Goal: Obtain resource: Obtain resource

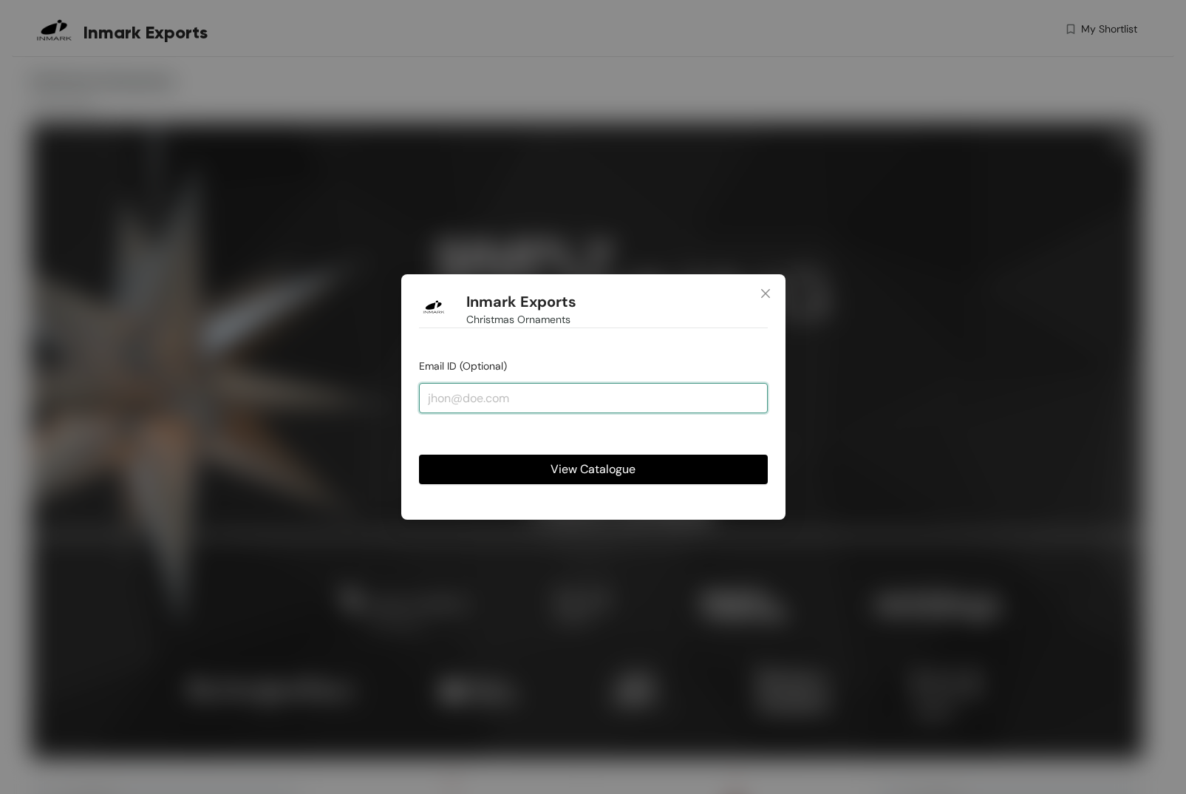
click at [532, 404] on input "email" at bounding box center [593, 398] width 349 height 30
type input "[PERSON_NAME][EMAIL_ADDRESS][PERSON_NAME][DOMAIN_NAME]"
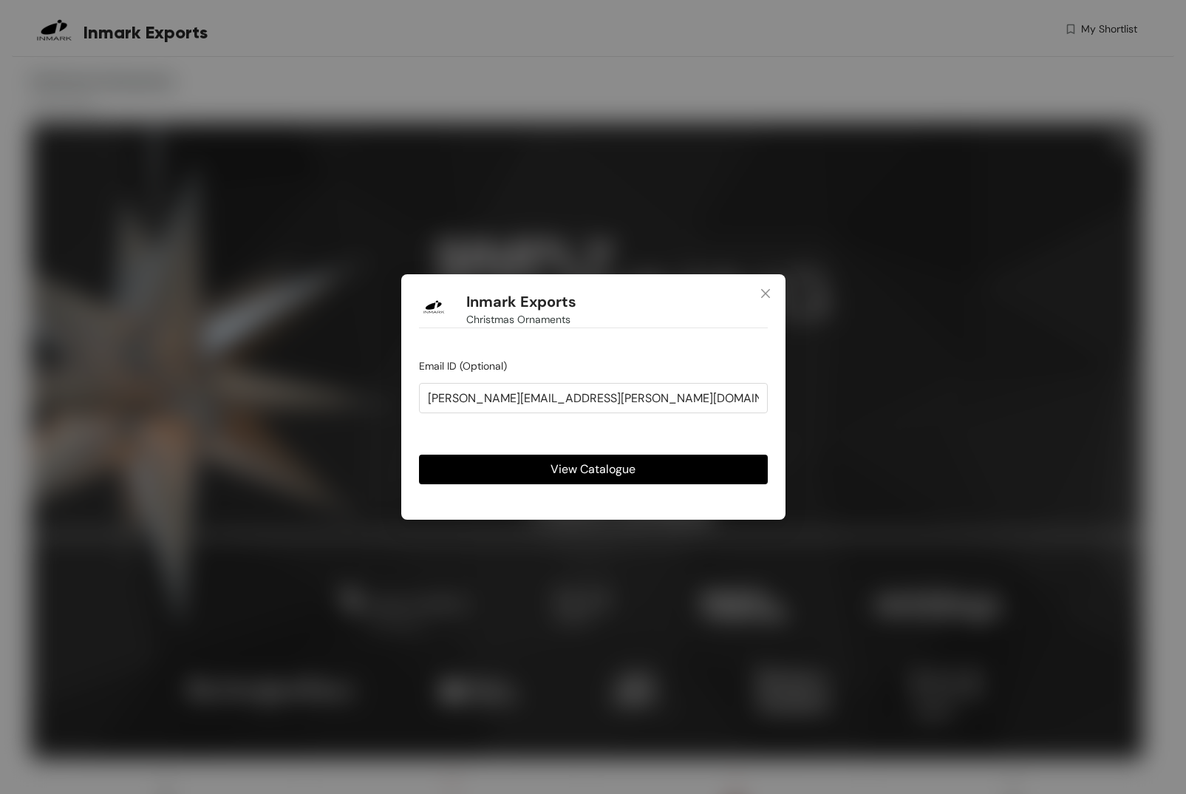
click at [591, 469] on span "View Catalogue" at bounding box center [593, 469] width 85 height 18
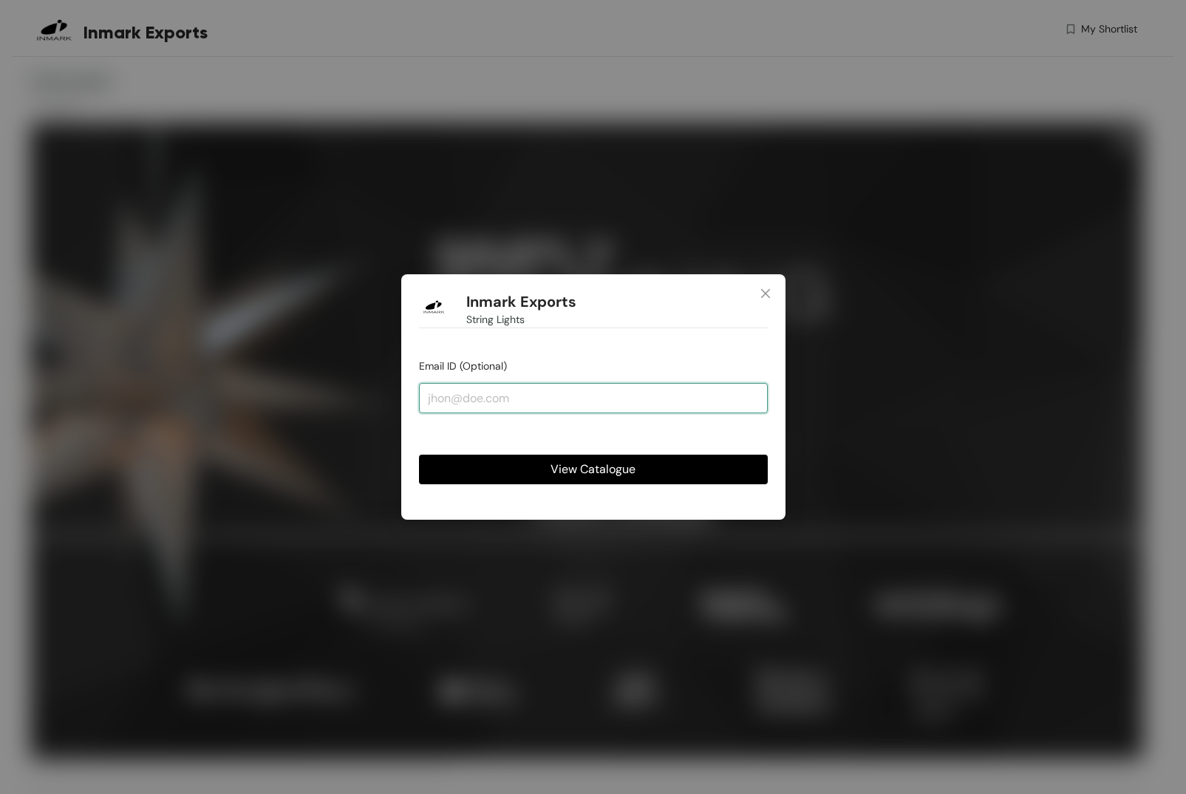
click at [577, 393] on input "email" at bounding box center [593, 398] width 349 height 30
type input "[PERSON_NAME][EMAIL_ADDRESS][PERSON_NAME][DOMAIN_NAME]"
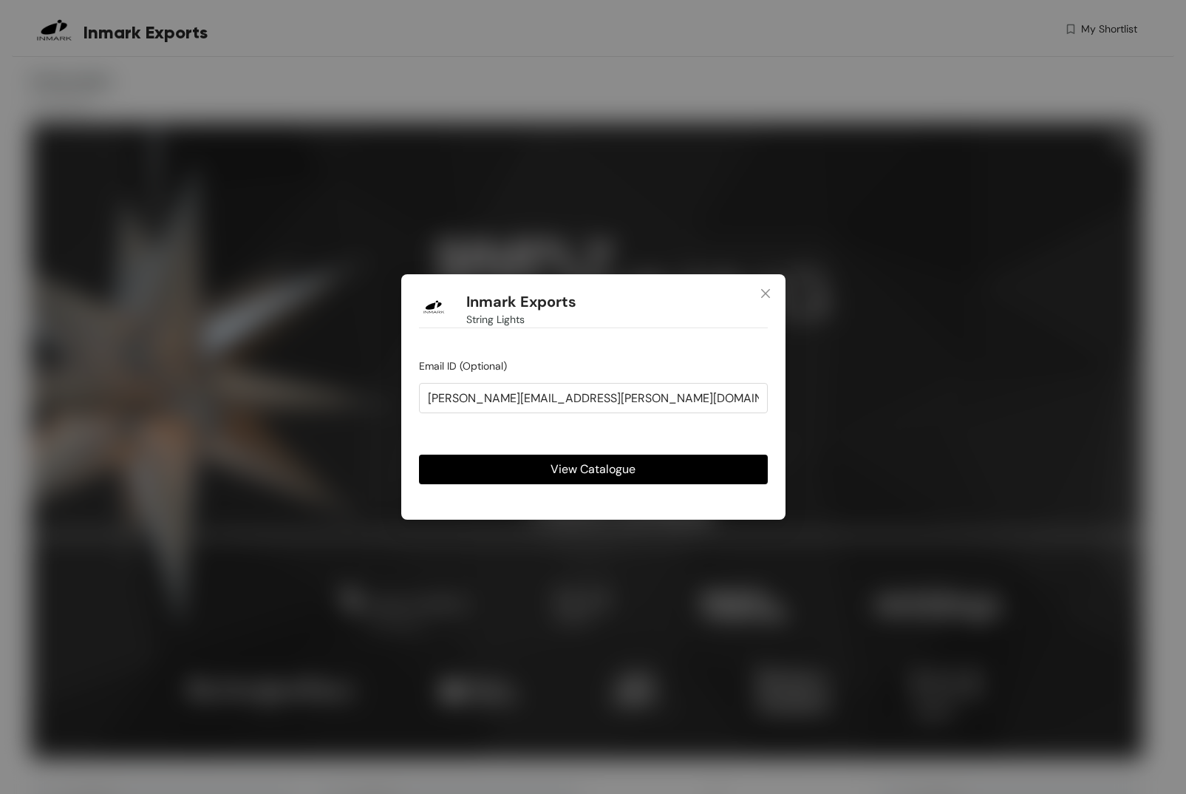
click at [548, 467] on button "View Catalogue" at bounding box center [593, 470] width 349 height 30
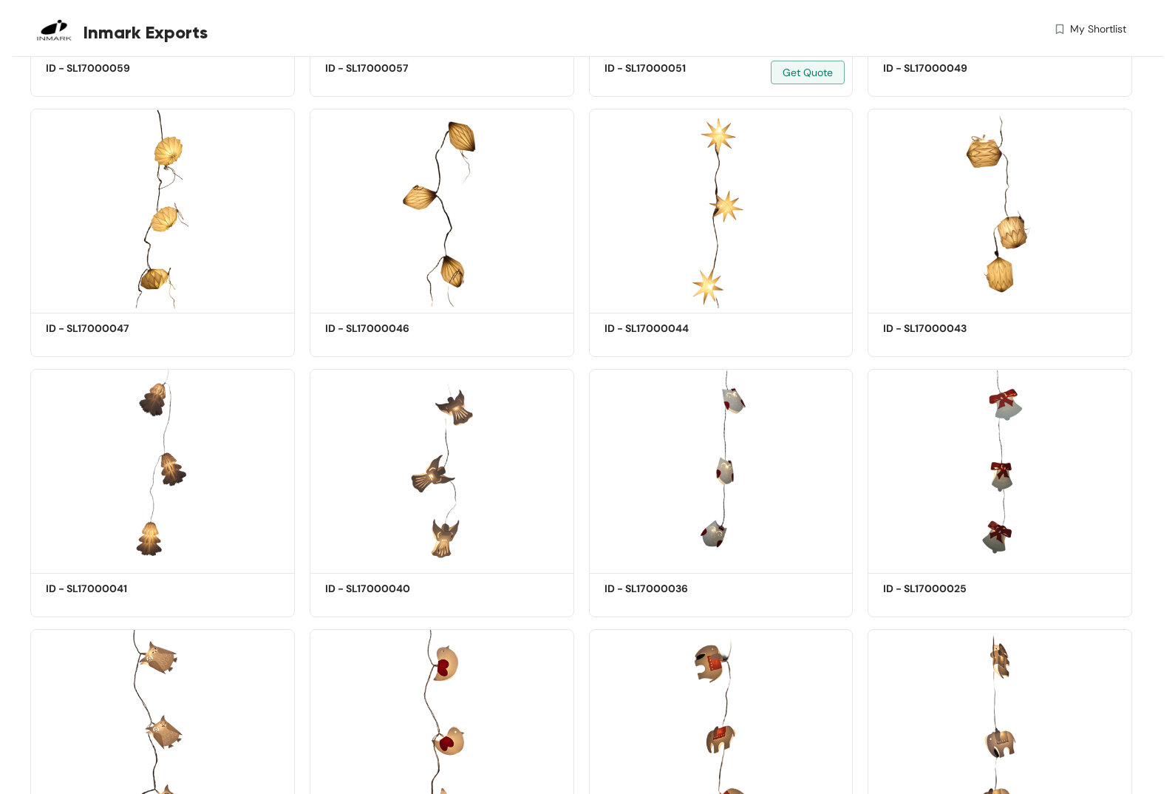
scroll to position [2008, 0]
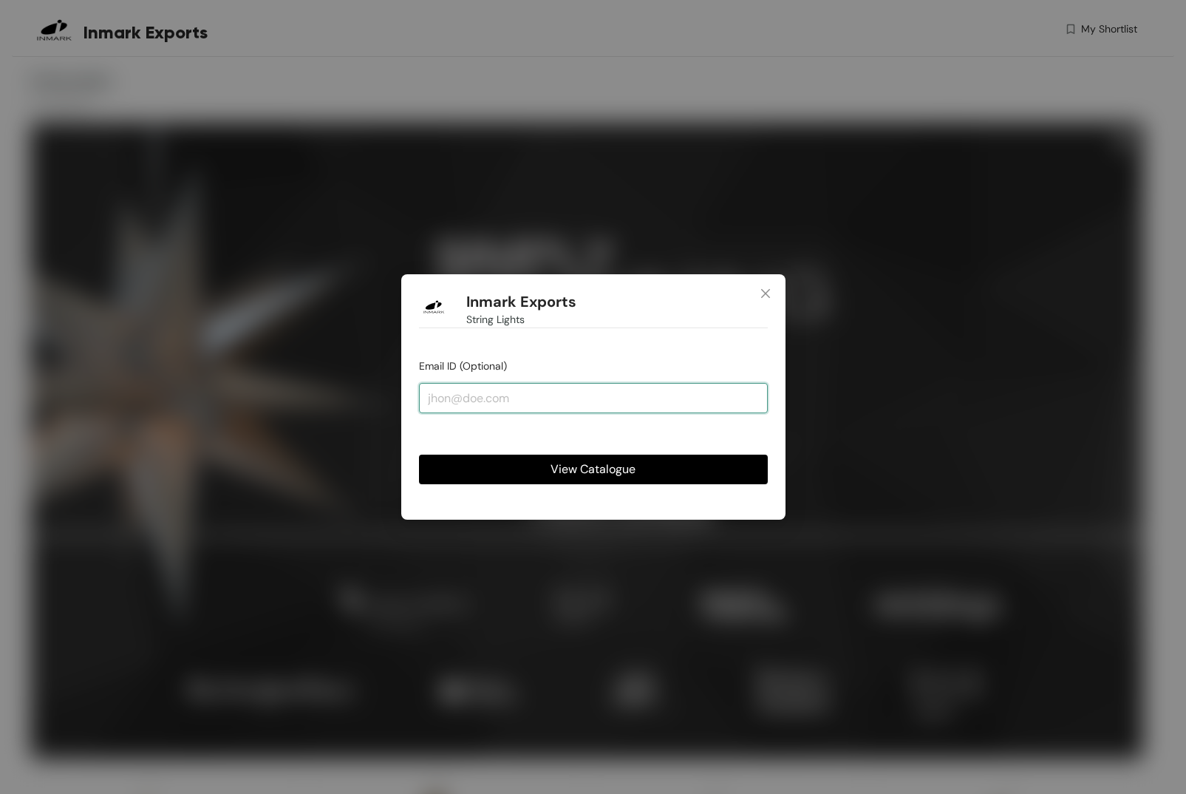
click at [581, 397] on input "email" at bounding box center [593, 398] width 349 height 30
type input "[PERSON_NAME][EMAIL_ADDRESS][PERSON_NAME][DOMAIN_NAME]"
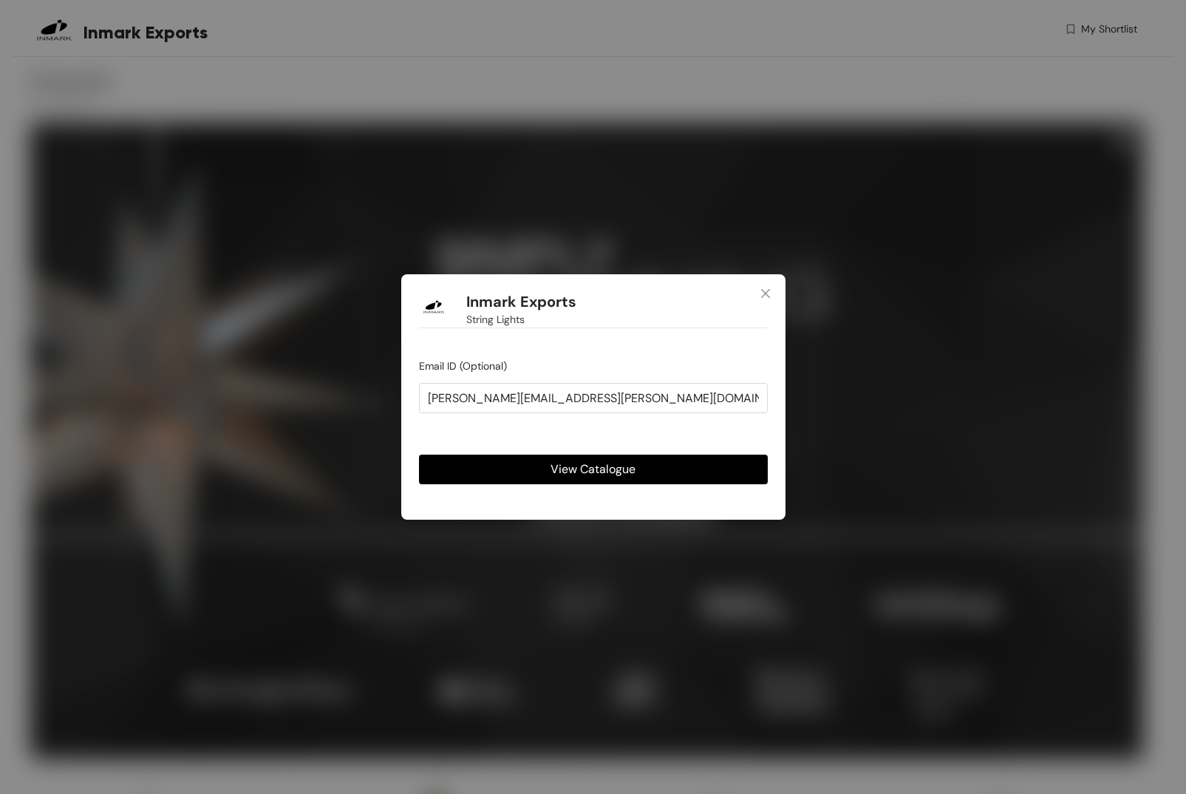
click at [561, 466] on span "View Catalogue" at bounding box center [593, 469] width 85 height 18
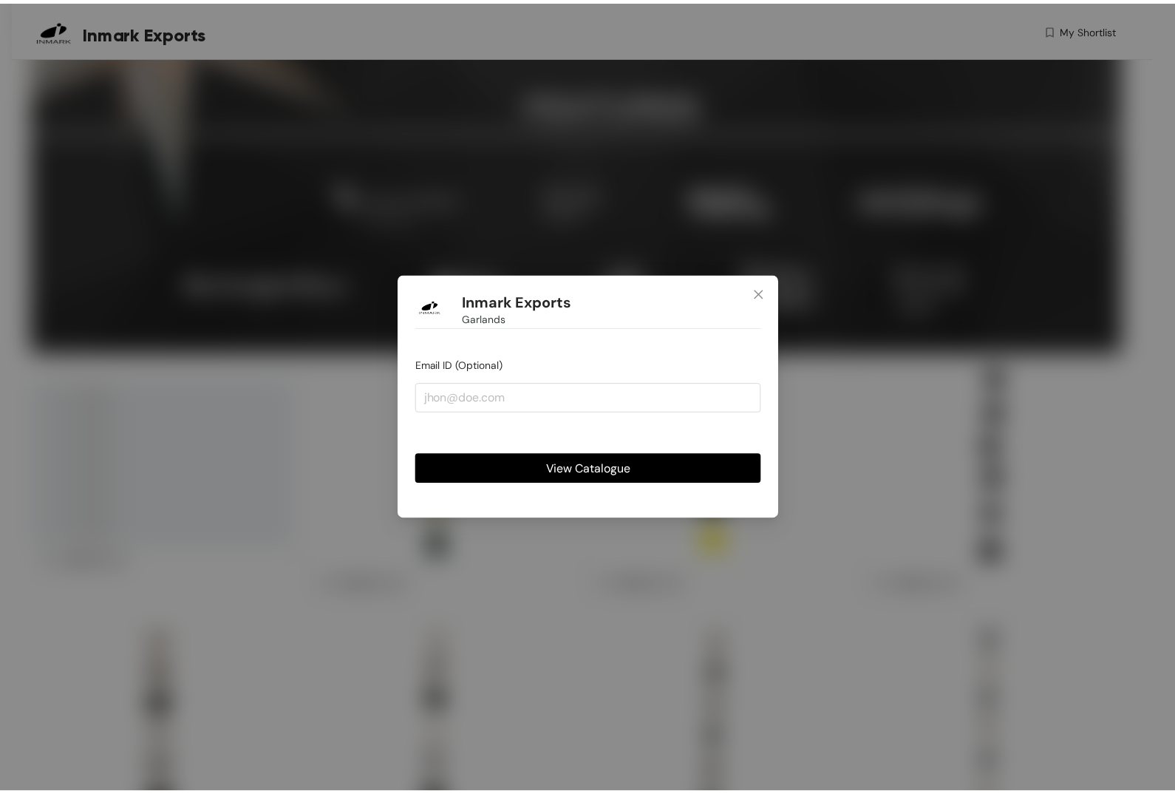
scroll to position [400, 0]
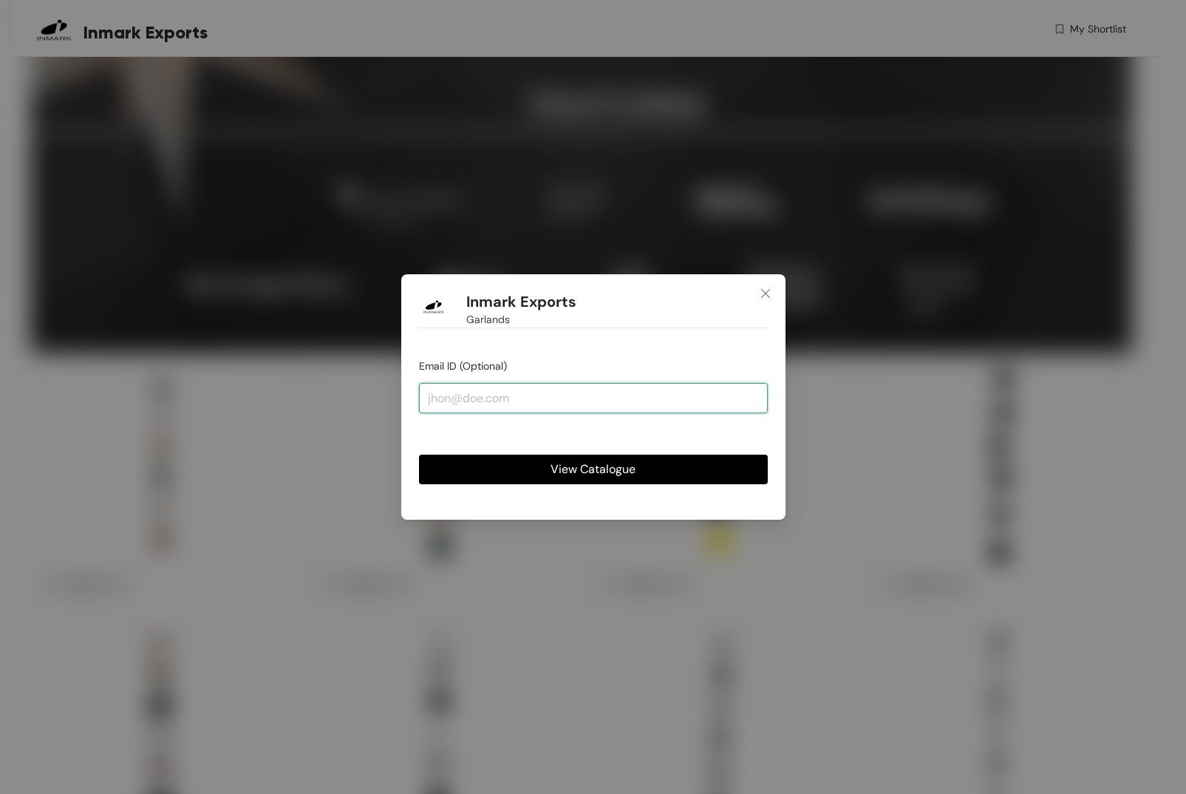
click at [537, 407] on input "email" at bounding box center [593, 398] width 349 height 30
type input "[PERSON_NAME][EMAIL_ADDRESS][PERSON_NAME][DOMAIN_NAME]"
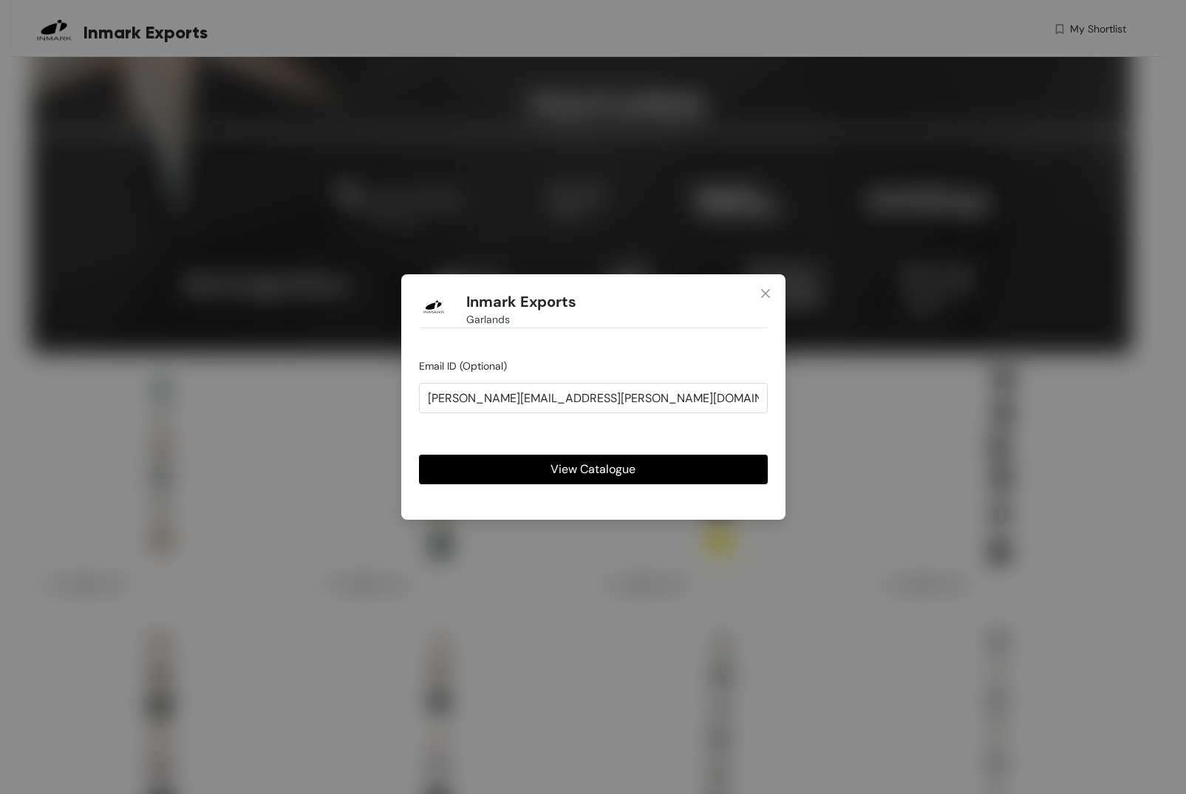
click at [558, 466] on span "View Catalogue" at bounding box center [593, 469] width 85 height 18
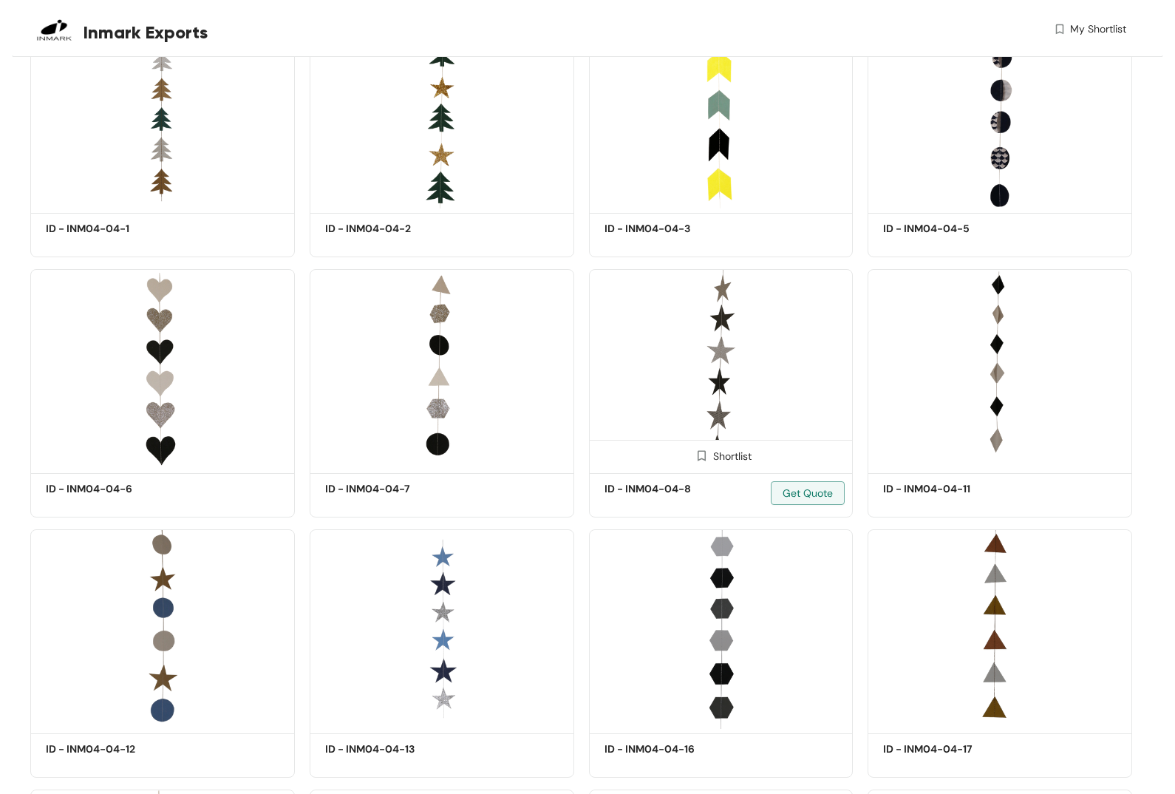
scroll to position [0, 0]
